Goal: Check status: Check status

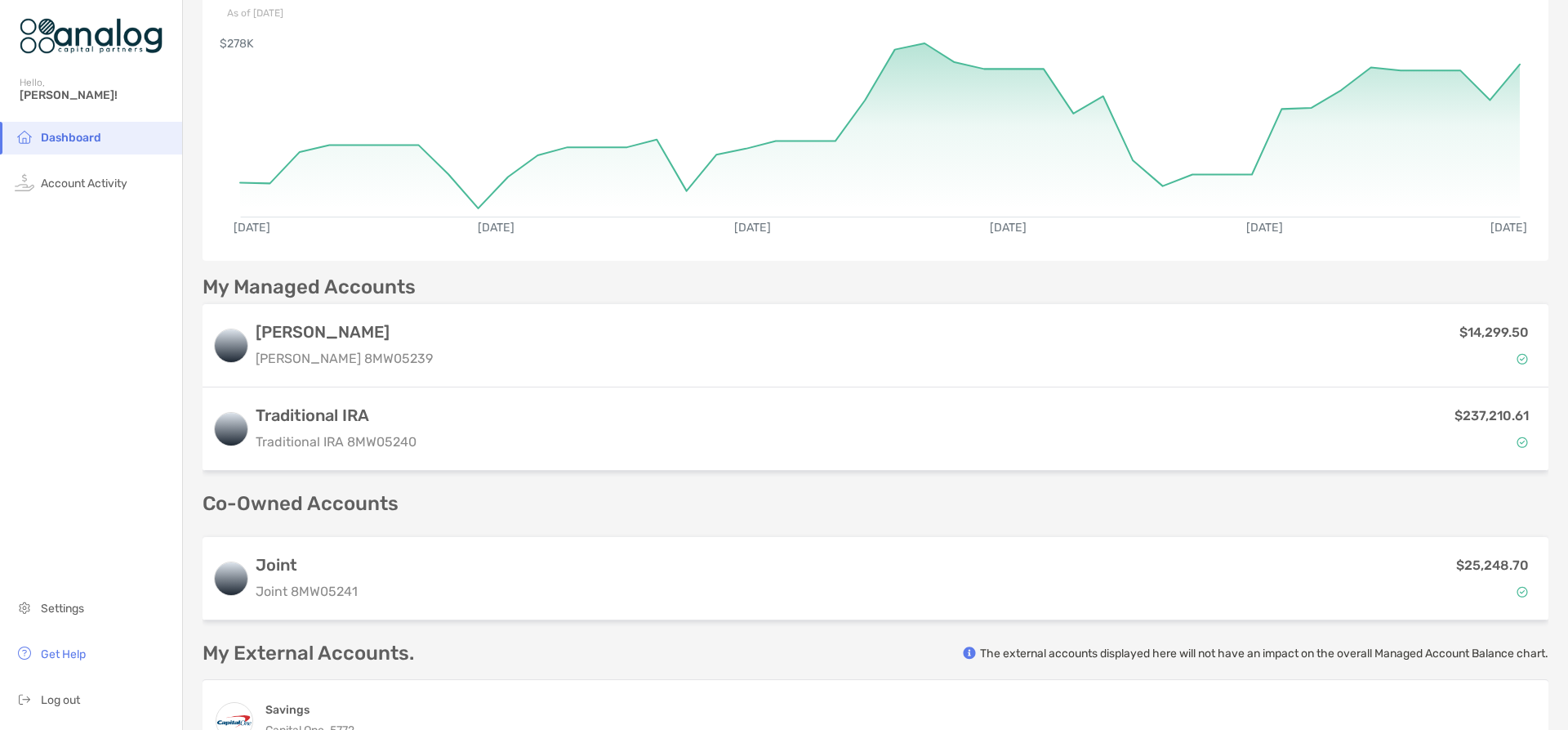
scroll to position [163, 0]
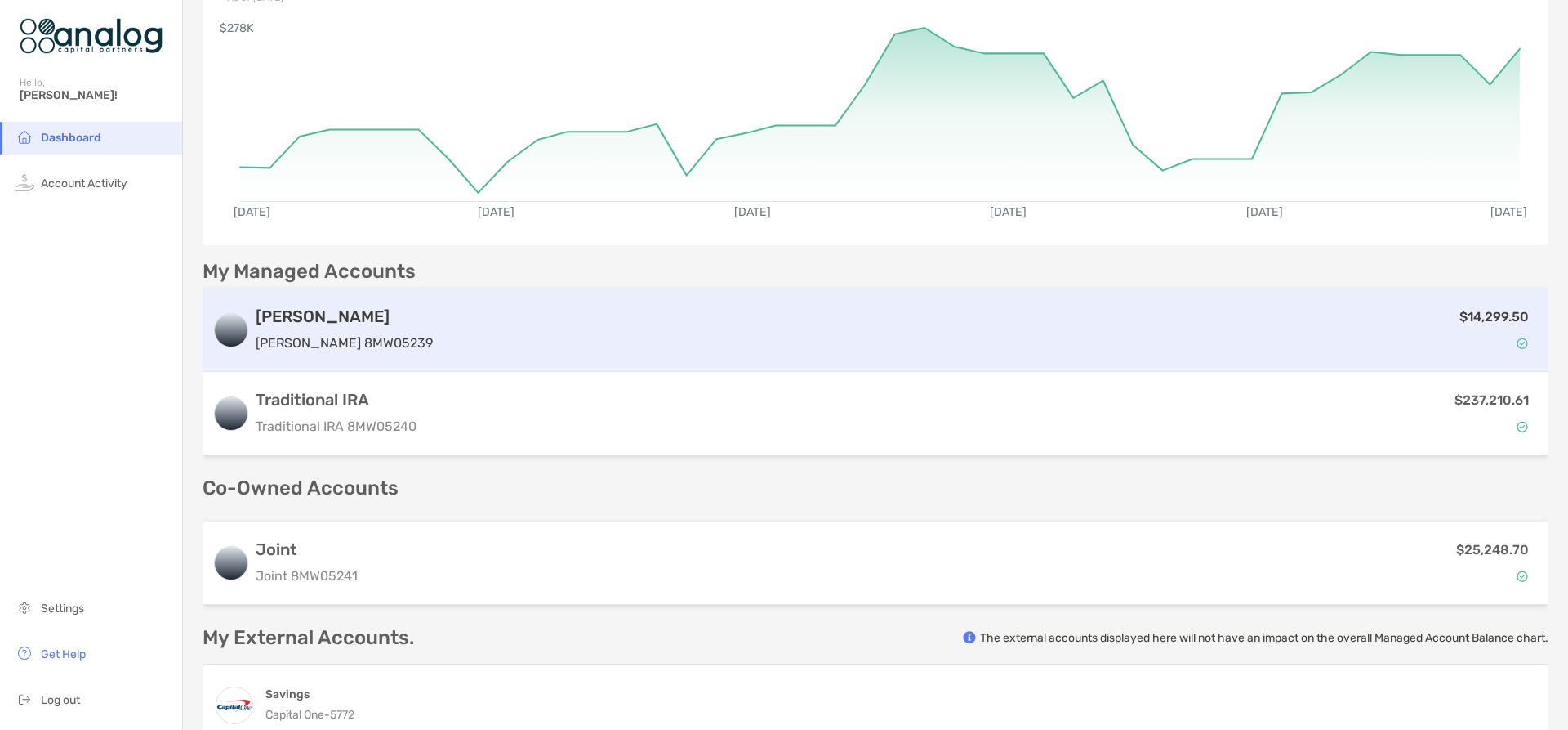
click at [1187, 348] on div "$14,299.50" at bounding box center [988, 330] width 1099 height 47
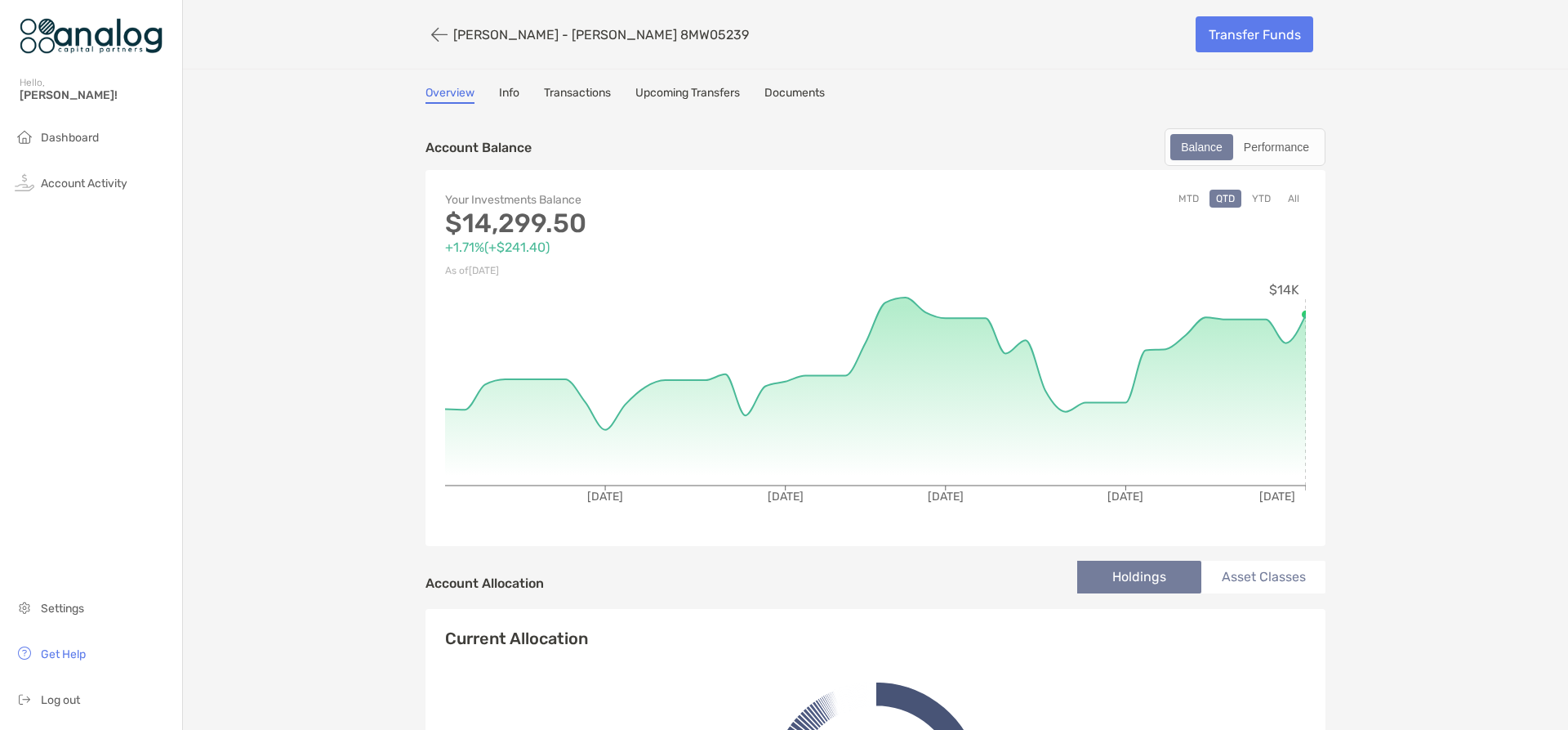
click at [565, 92] on link "Transactions" at bounding box center [577, 95] width 67 height 18
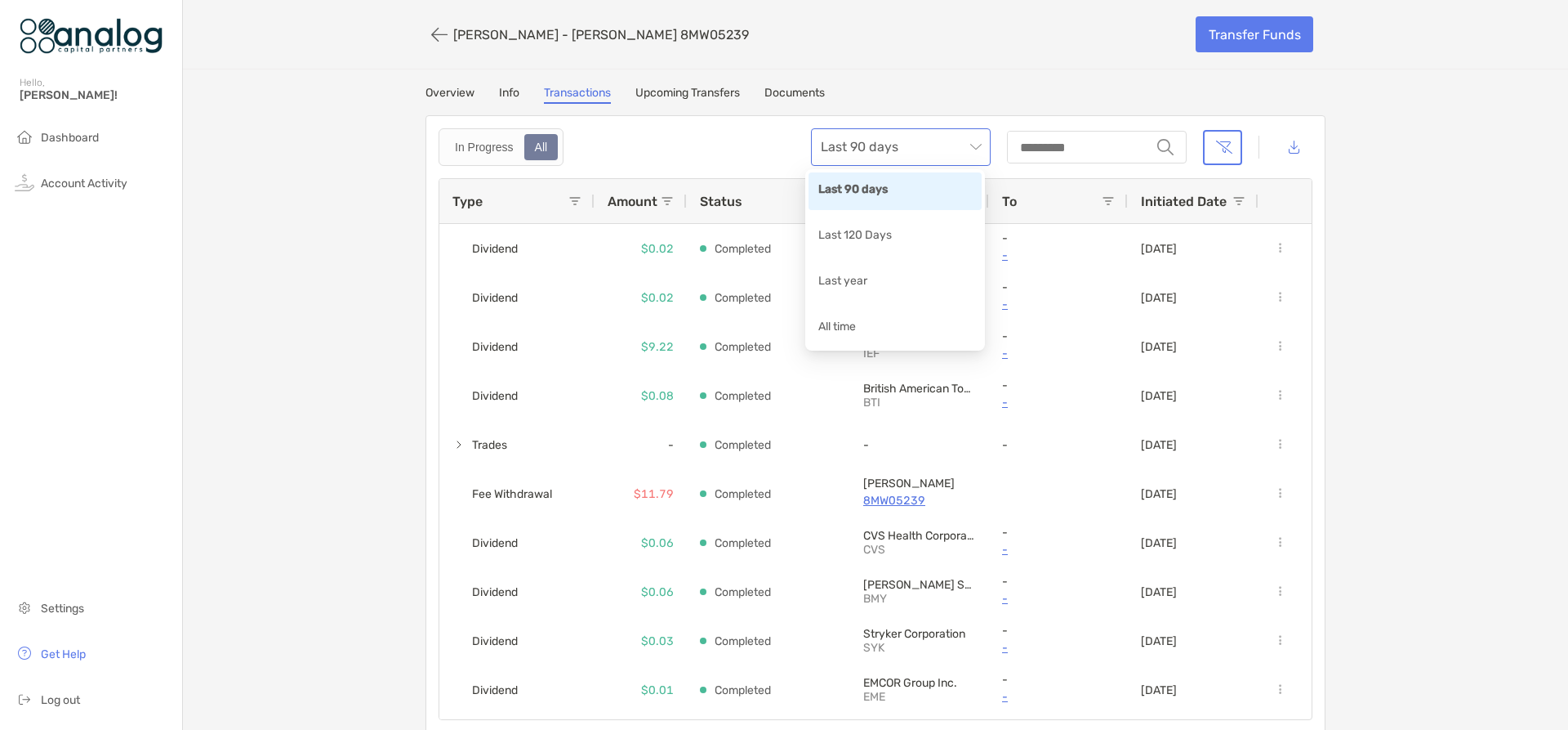
click at [967, 143] on span "Last 90 days" at bounding box center [900, 147] width 160 height 36
click at [862, 282] on div "Last year" at bounding box center [894, 282] width 153 height 20
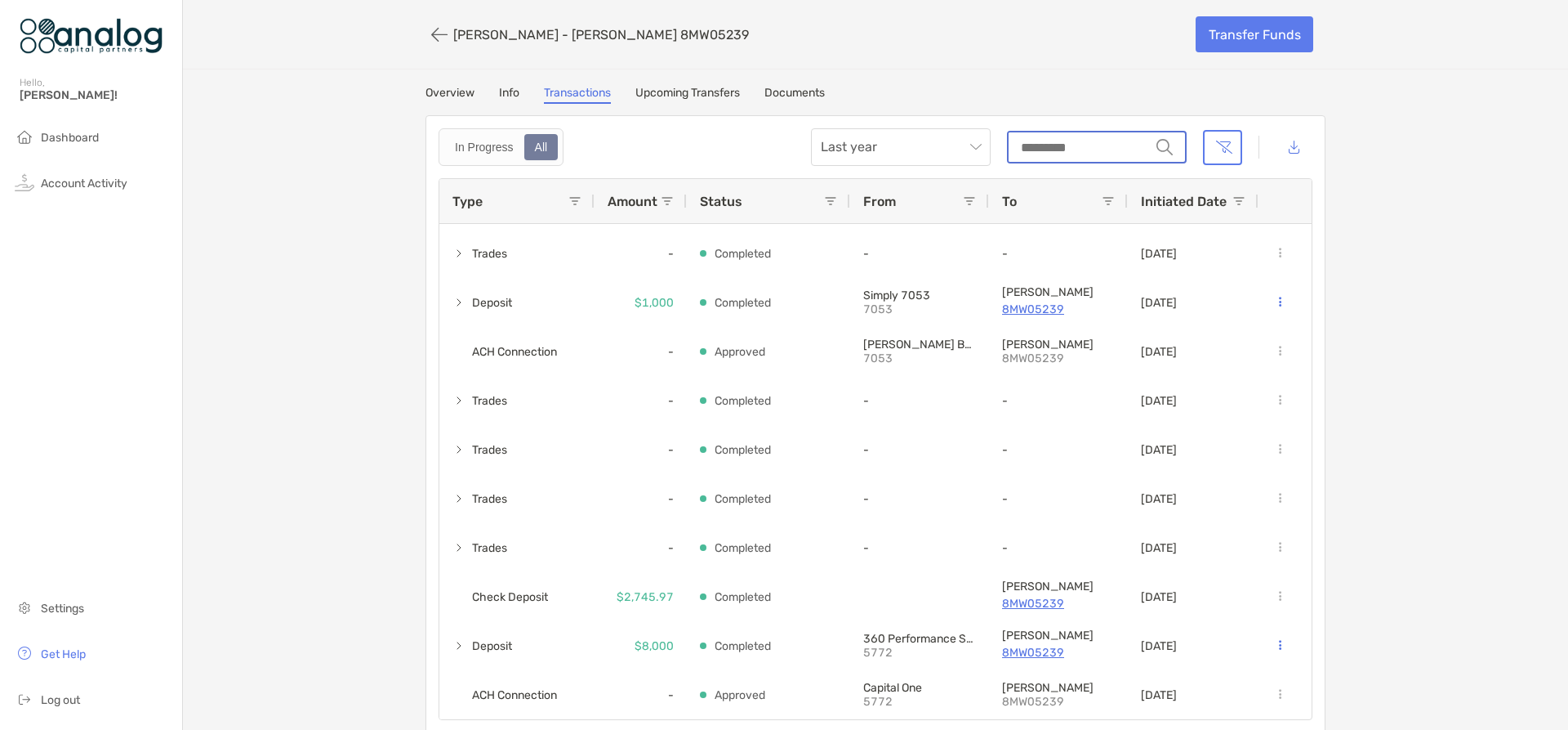
click at [1076, 151] on input "string" at bounding box center [1079, 146] width 142 height 29
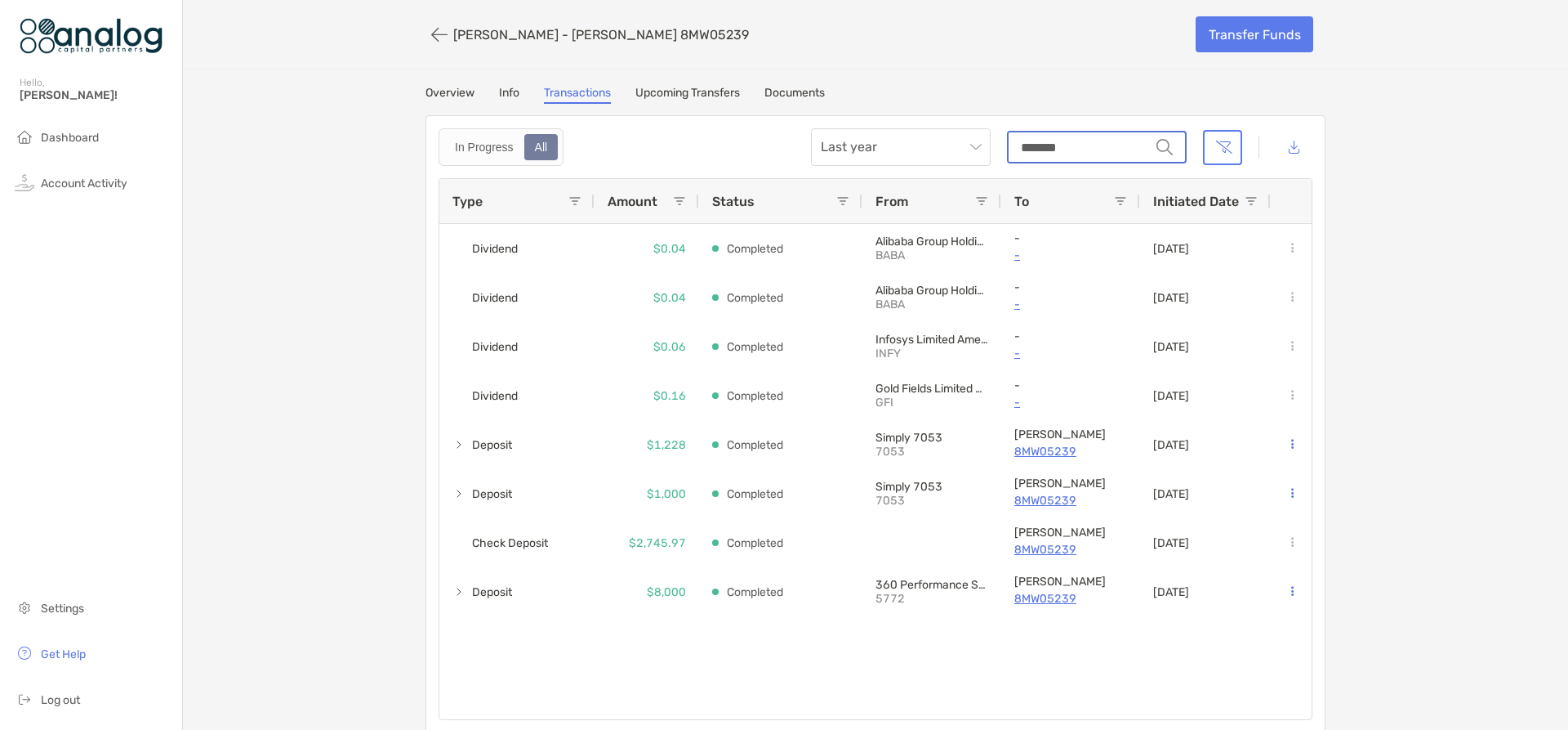
type input "*******"
click at [912, 48] on div "[PERSON_NAME] - [PERSON_NAME] 8MW05239" at bounding box center [804, 35] width 758 height 30
